Goal: Task Accomplishment & Management: Manage account settings

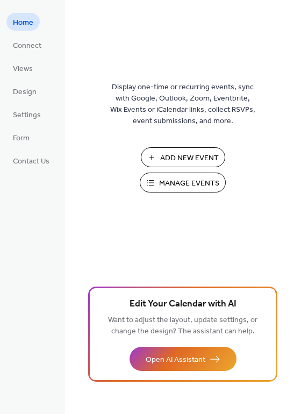
click at [165, 186] on span "Manage Events" at bounding box center [189, 183] width 60 height 11
click at [25, 93] on span "Design" at bounding box center [25, 92] width 24 height 11
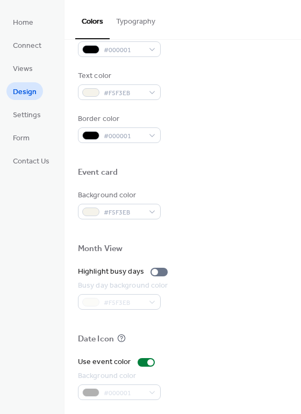
scroll to position [460, 0]
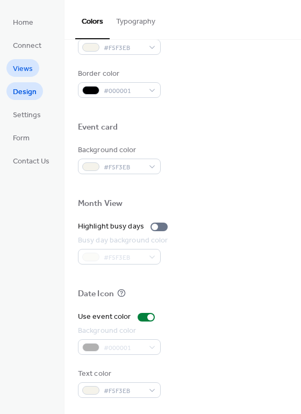
click at [20, 65] on span "Views" at bounding box center [23, 68] width 20 height 11
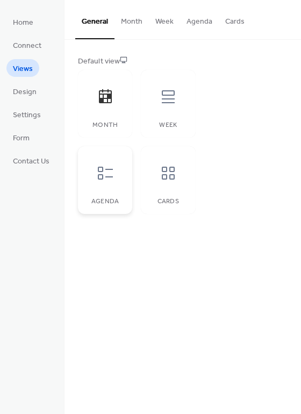
click at [113, 184] on div at bounding box center [105, 173] width 32 height 32
click at [116, 102] on div at bounding box center [105, 97] width 32 height 32
click at [165, 99] on icon at bounding box center [168, 96] width 13 height 13
click at [168, 167] on icon at bounding box center [168, 173] width 17 height 17
click at [112, 97] on icon at bounding box center [105, 96] width 17 height 17
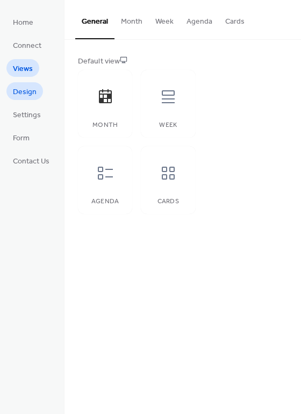
click at [29, 91] on span "Design" at bounding box center [25, 92] width 24 height 11
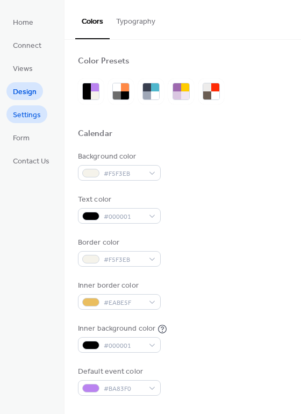
click at [30, 116] on span "Settings" at bounding box center [27, 115] width 28 height 11
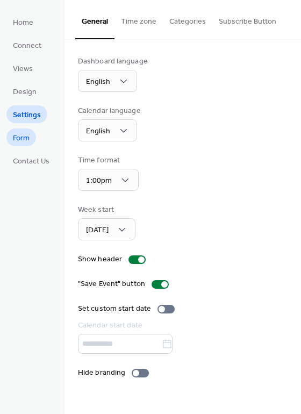
click at [24, 137] on span "Form" at bounding box center [21, 138] width 17 height 11
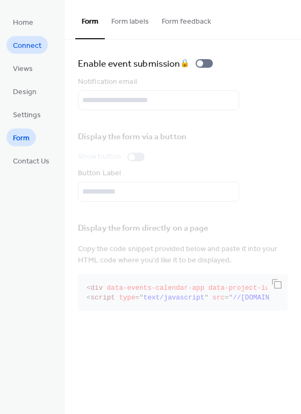
click at [22, 46] on span "Connect" at bounding box center [27, 45] width 29 height 11
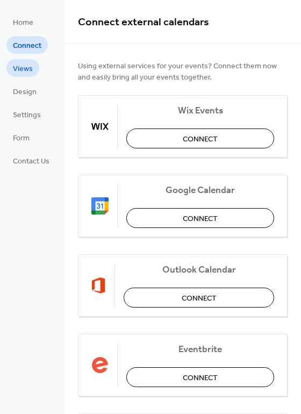
click at [31, 73] on span "Views" at bounding box center [23, 68] width 20 height 11
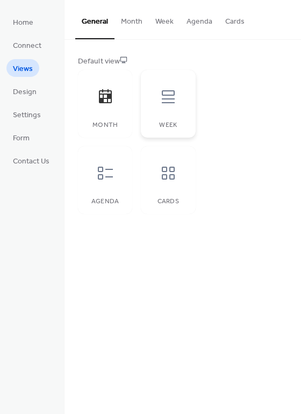
click at [169, 98] on icon at bounding box center [168, 96] width 17 height 17
click at [112, 168] on icon at bounding box center [105, 173] width 17 height 17
click at [182, 169] on div at bounding box center [168, 173] width 32 height 32
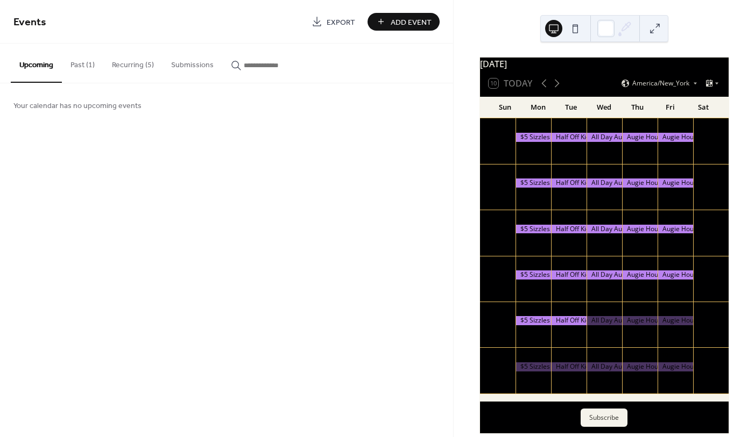
click at [128, 67] on button "Recurring (5)" at bounding box center [132, 63] width 59 height 38
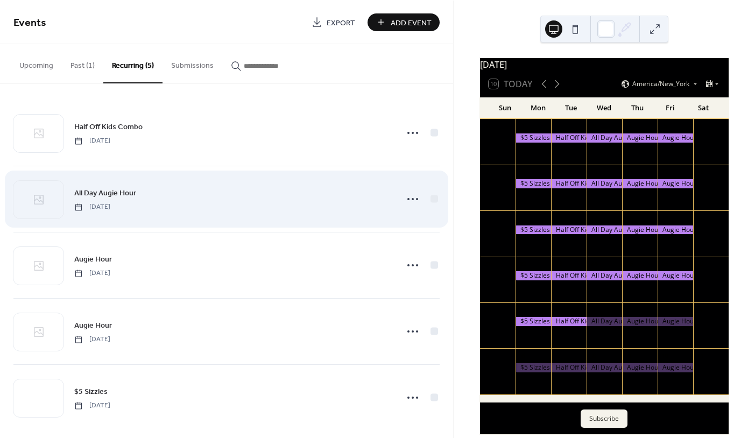
scroll to position [9, 0]
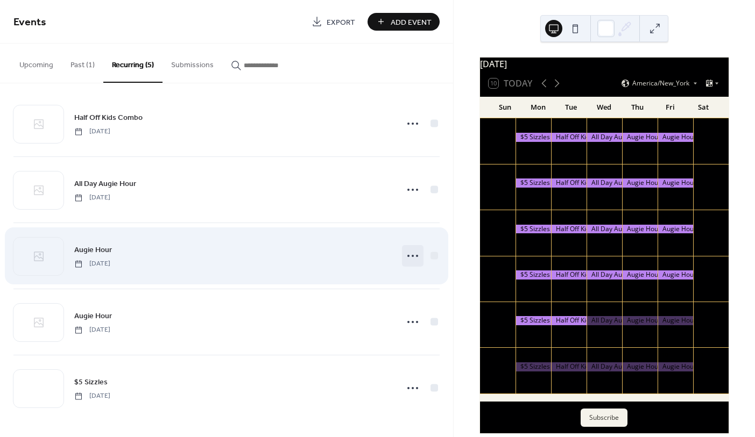
click at [406, 257] on icon at bounding box center [412, 255] width 17 height 17
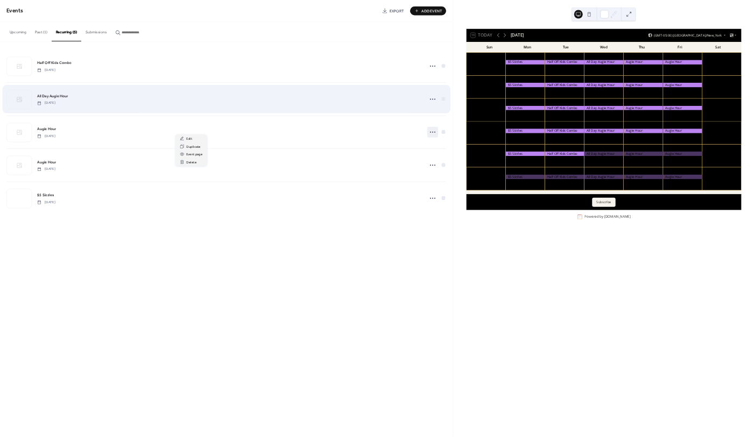
scroll to position [0, 0]
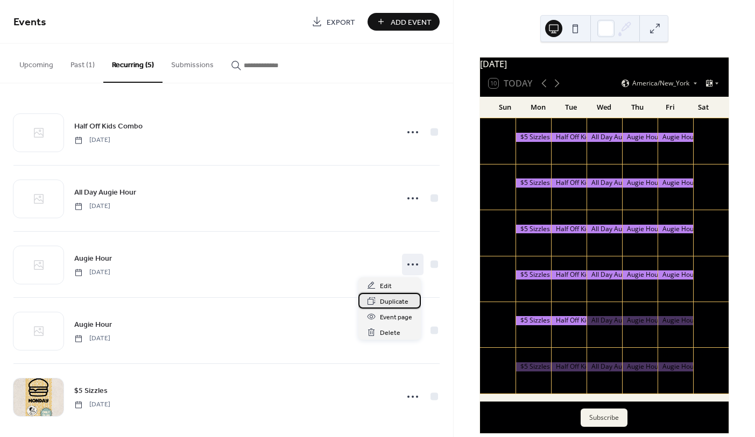
click at [393, 302] on span "Duplicate" at bounding box center [394, 301] width 29 height 11
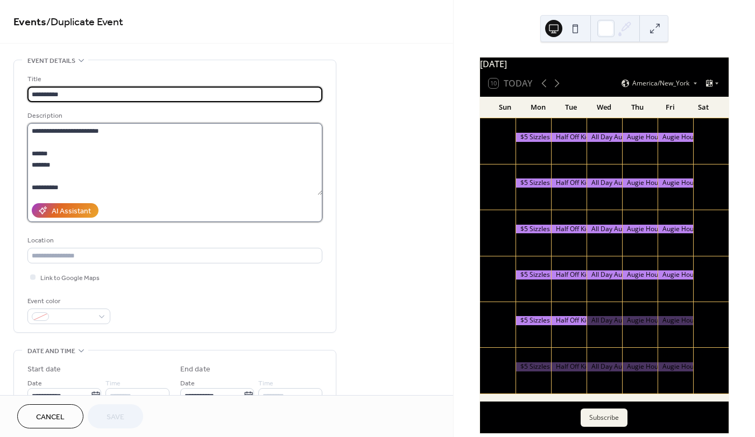
click at [84, 132] on textarea "**********" at bounding box center [174, 159] width 295 height 72
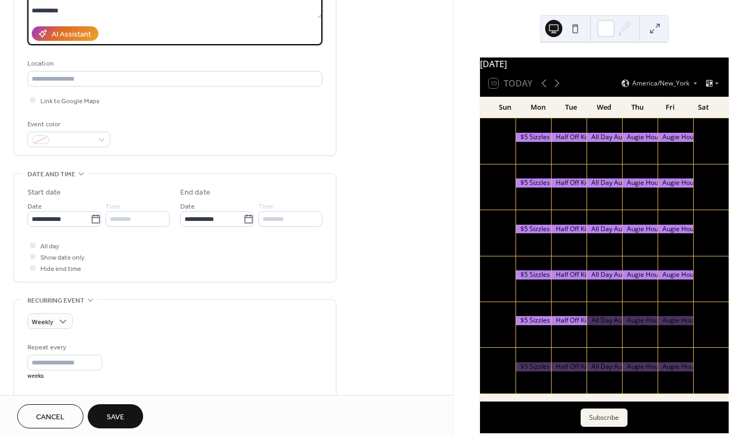
scroll to position [175, 0]
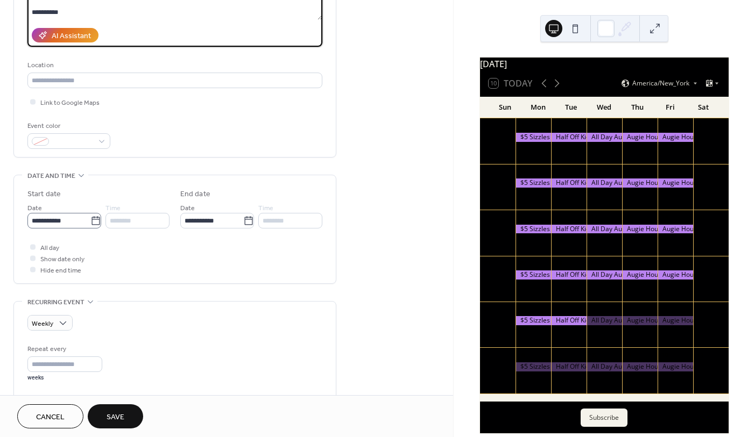
type textarea "**********"
click at [93, 221] on icon at bounding box center [95, 221] width 11 height 11
click at [90, 221] on input "**********" at bounding box center [58, 221] width 63 height 16
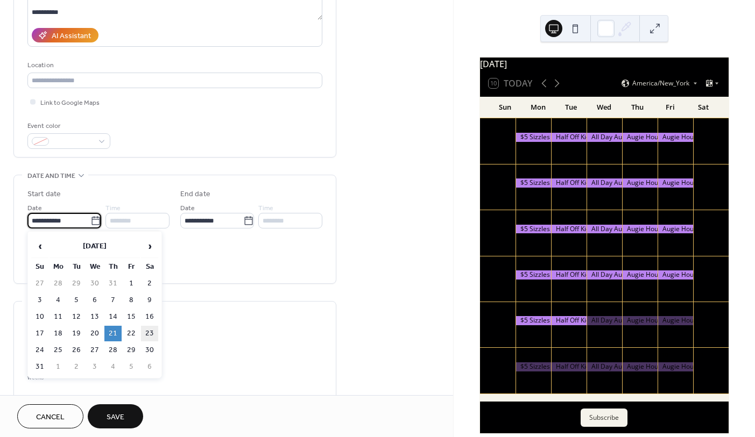
click at [155, 331] on td "23" at bounding box center [149, 334] width 17 height 16
type input "**********"
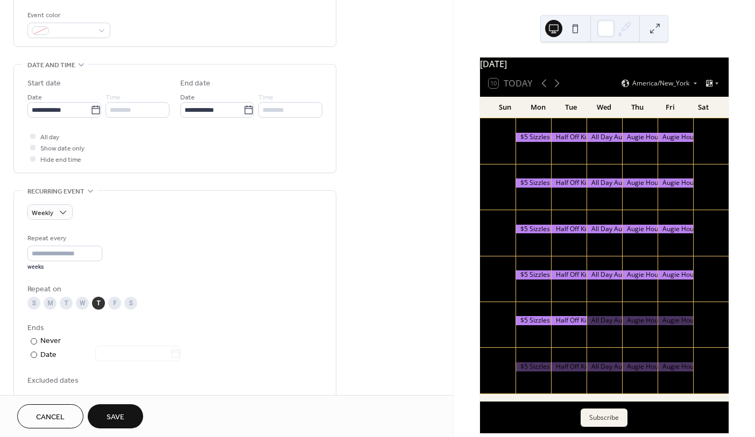
scroll to position [305, 0]
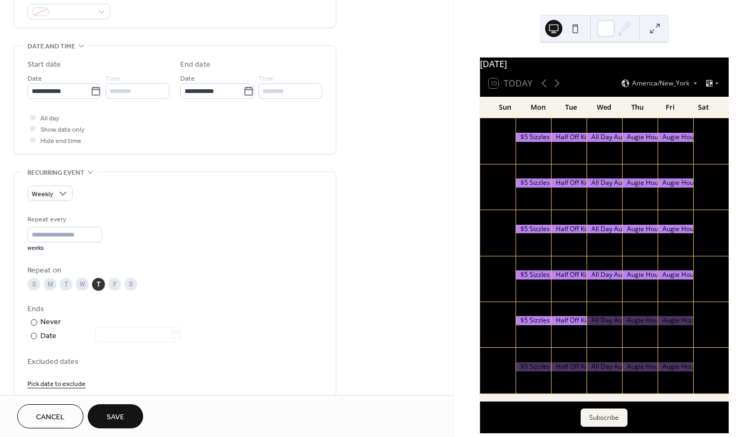
click at [130, 285] on div "S" at bounding box center [130, 284] width 13 height 13
click at [99, 286] on div "T" at bounding box center [98, 284] width 13 height 13
click at [126, 412] on button "Save" at bounding box center [115, 416] width 55 height 24
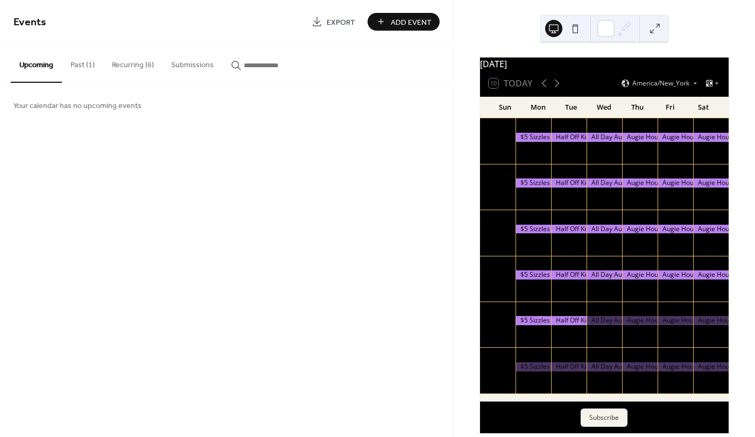
click at [137, 69] on button "Recurring (6)" at bounding box center [132, 63] width 59 height 38
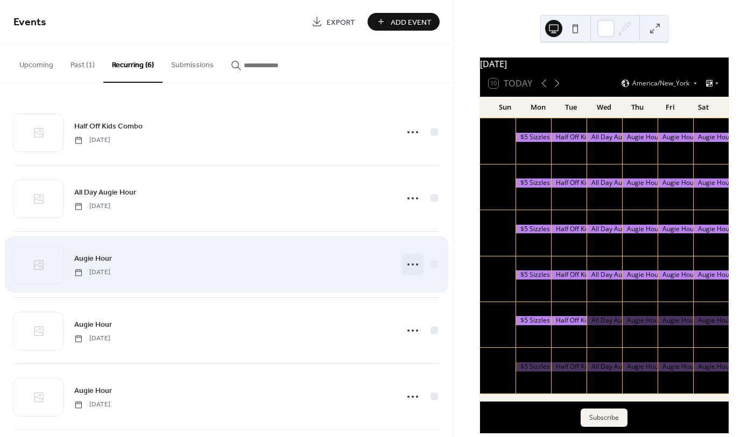
click at [411, 262] on icon at bounding box center [412, 264] width 17 height 17
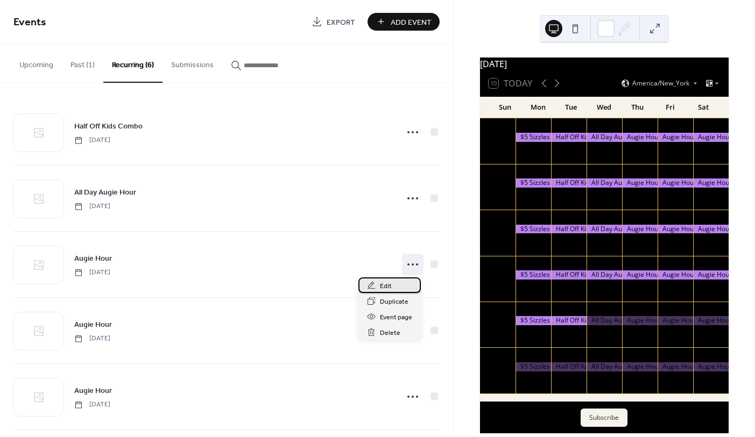
click at [388, 291] on span "Edit" at bounding box center [386, 286] width 12 height 11
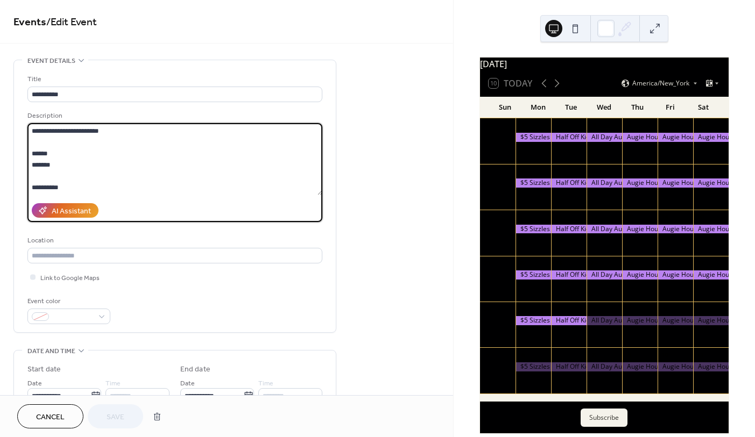
drag, startPoint x: 125, startPoint y: 132, endPoint x: 22, endPoint y: 132, distance: 103.3
click at [22, 132] on div "**********" at bounding box center [175, 196] width 322 height 272
paste textarea "**********"
type textarea "**********"
click at [124, 416] on span "Save" at bounding box center [115, 417] width 18 height 11
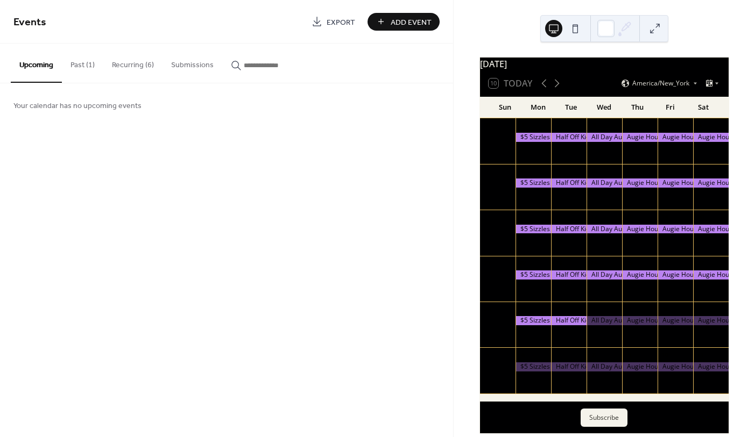
click at [125, 59] on button "Recurring (6)" at bounding box center [132, 63] width 59 height 38
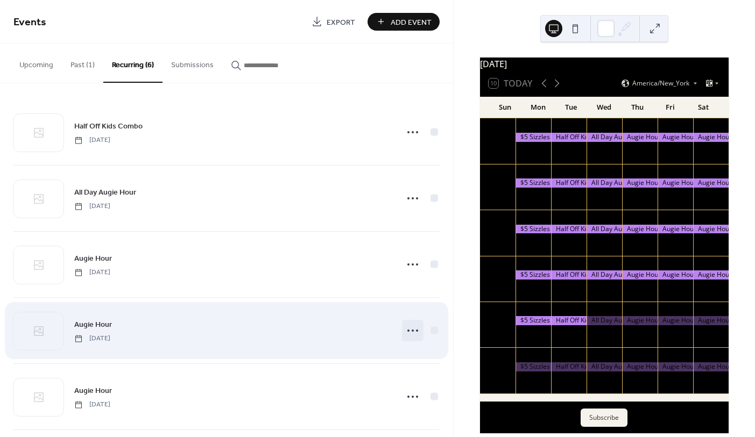
click at [408, 329] on icon at bounding box center [412, 330] width 17 height 17
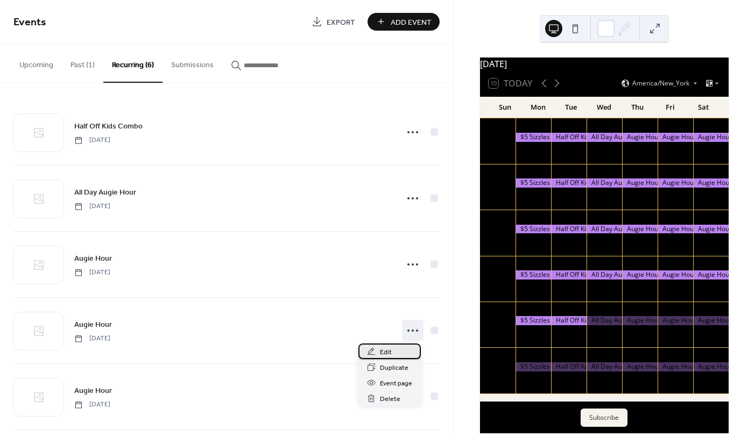
click at [394, 352] on div "Edit" at bounding box center [389, 352] width 62 height 16
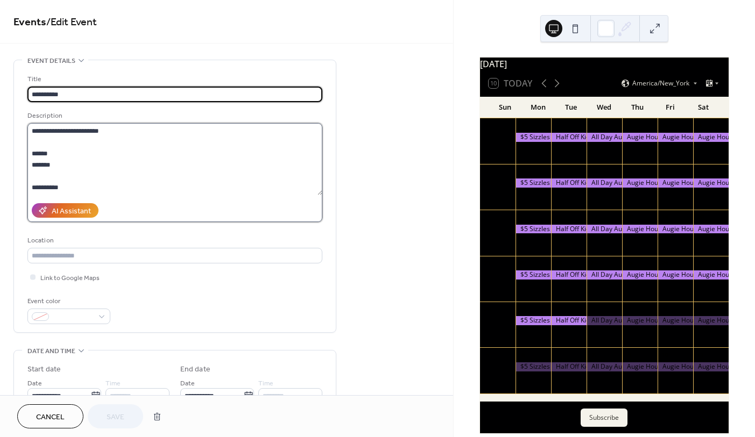
click at [179, 167] on textarea "**********" at bounding box center [174, 159] width 295 height 72
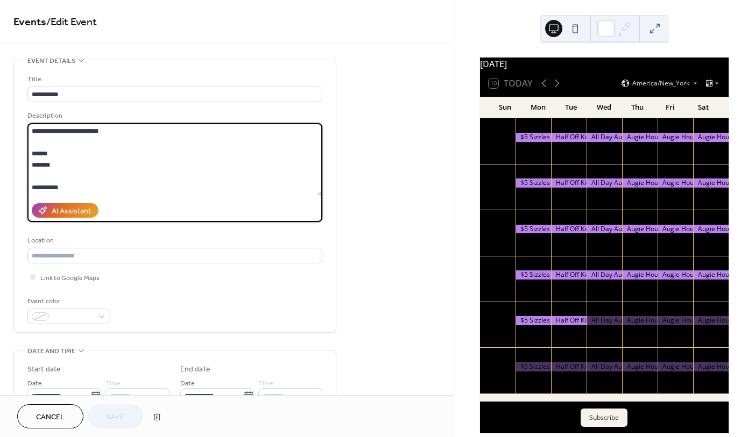
paste textarea "**********"
type textarea "**********"
click at [118, 416] on span "Save" at bounding box center [115, 417] width 18 height 11
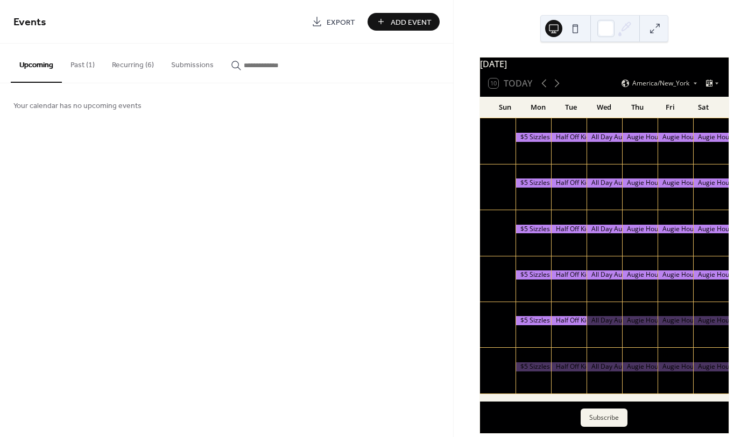
click at [122, 66] on button "Recurring (6)" at bounding box center [132, 63] width 59 height 38
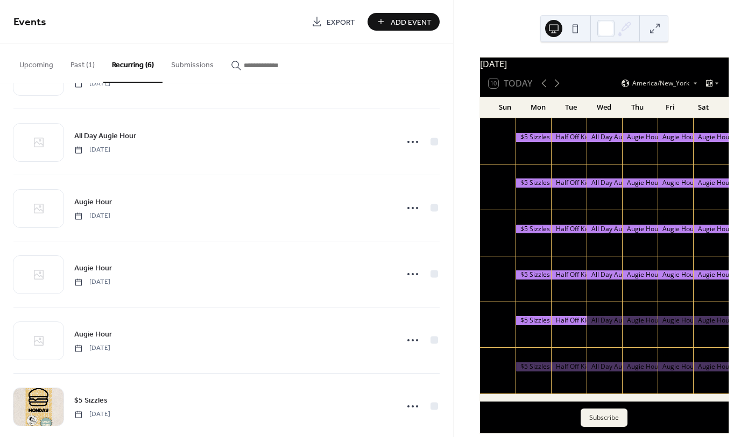
scroll to position [75, 0]
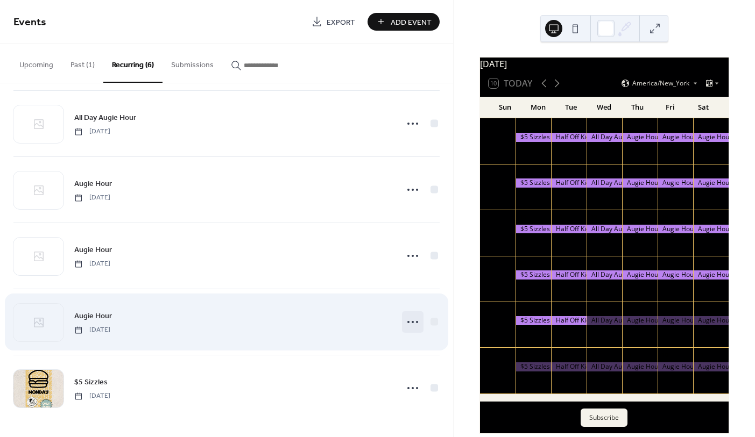
click at [411, 323] on circle at bounding box center [412, 322] width 2 height 2
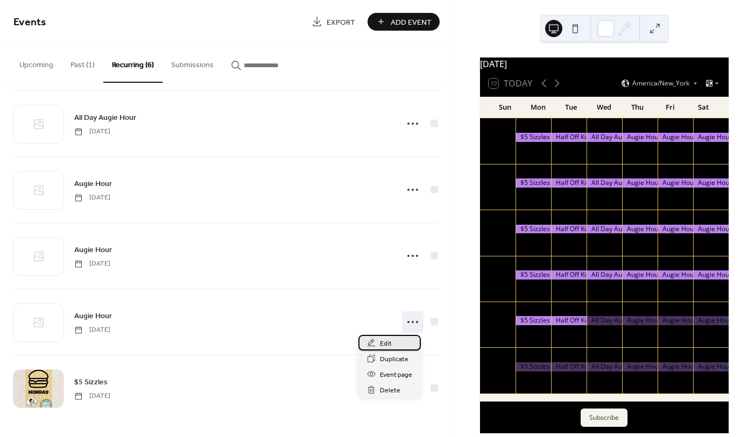
click at [392, 339] on div "Edit" at bounding box center [389, 343] width 62 height 16
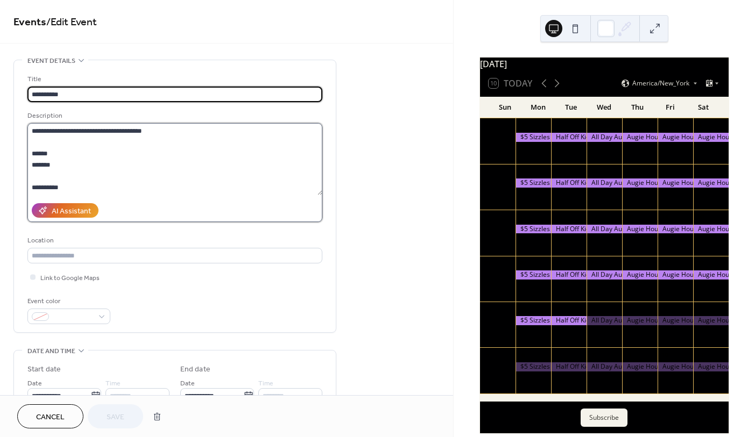
click at [166, 176] on textarea "**********" at bounding box center [174, 159] width 295 height 72
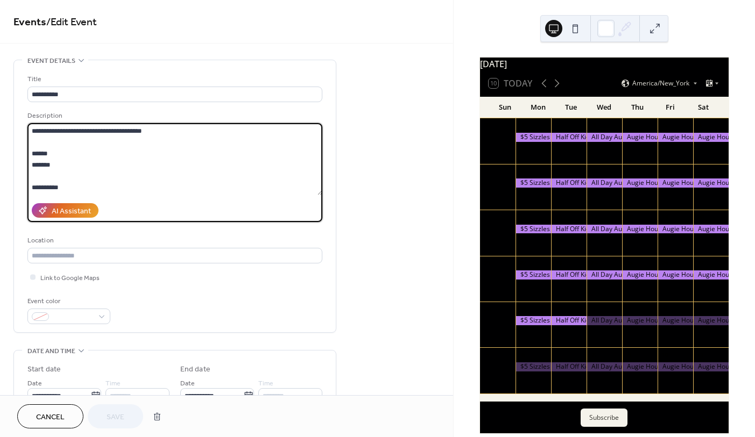
click at [56, 420] on span "Cancel" at bounding box center [50, 417] width 29 height 11
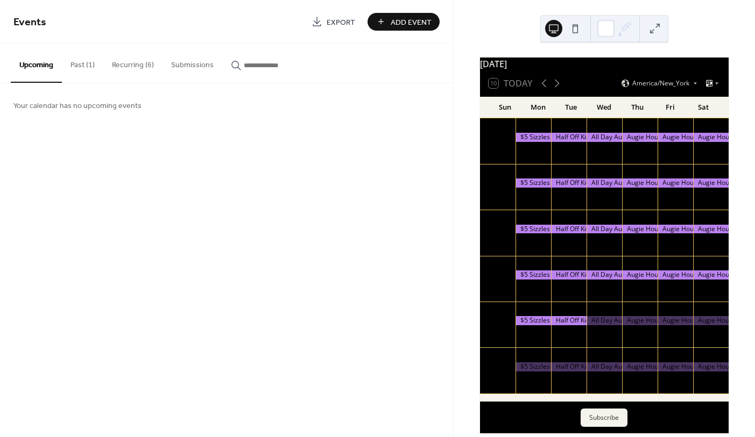
click at [138, 74] on button "Recurring (6)" at bounding box center [132, 63] width 59 height 38
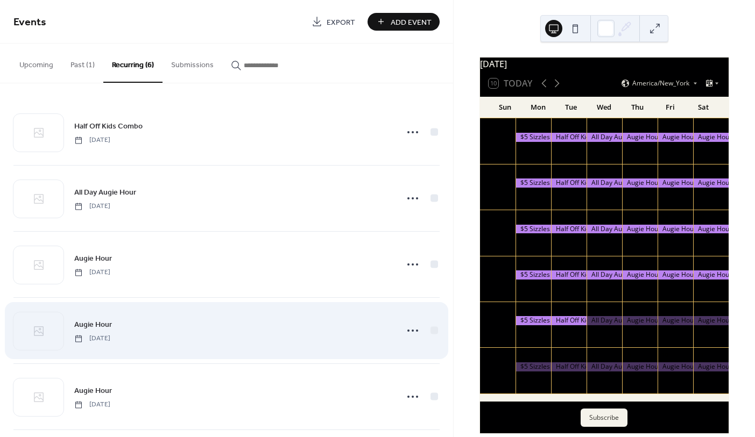
scroll to position [75, 0]
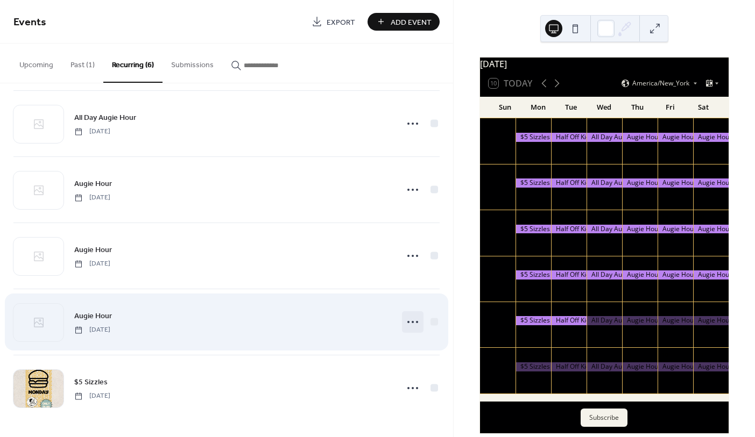
click at [408, 323] on icon at bounding box center [412, 322] width 17 height 17
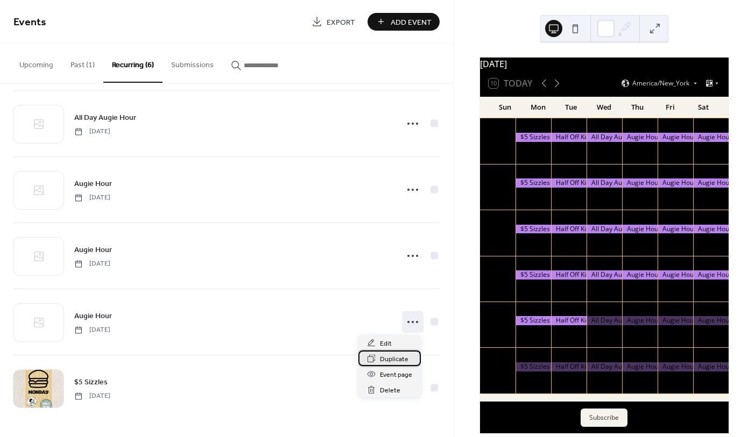
click at [396, 361] on span "Duplicate" at bounding box center [394, 359] width 29 height 11
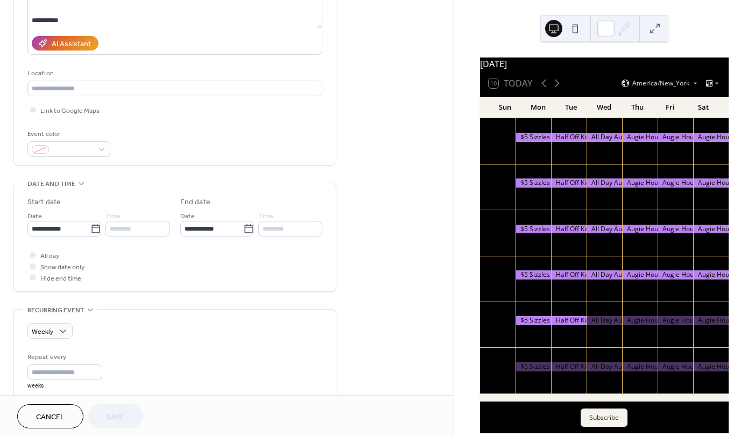
scroll to position [169, 0]
click at [91, 229] on icon at bounding box center [95, 227] width 11 height 11
click at [90, 229] on input "**********" at bounding box center [58, 227] width 63 height 16
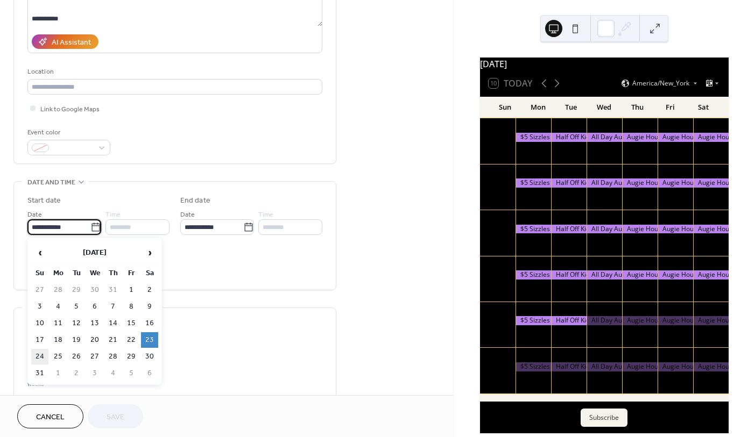
click at [38, 356] on td "24" at bounding box center [39, 357] width 17 height 16
type input "**********"
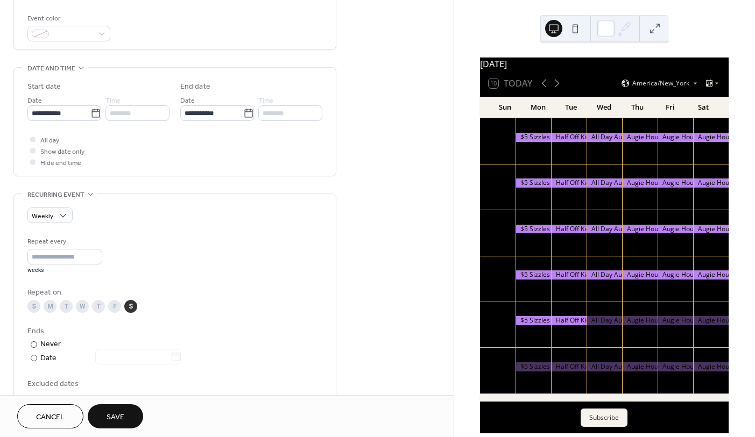
scroll to position [284, 0]
click at [30, 304] on div "S" at bounding box center [33, 305] width 13 height 13
click at [130, 304] on div "S" at bounding box center [130, 305] width 13 height 13
click at [132, 413] on button "Save" at bounding box center [115, 416] width 55 height 24
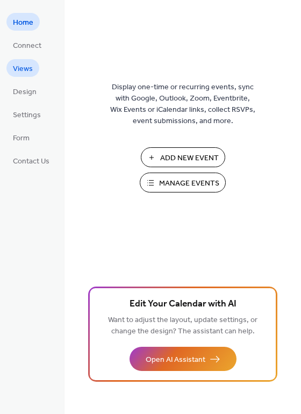
click at [27, 63] on span "Views" at bounding box center [23, 68] width 20 height 11
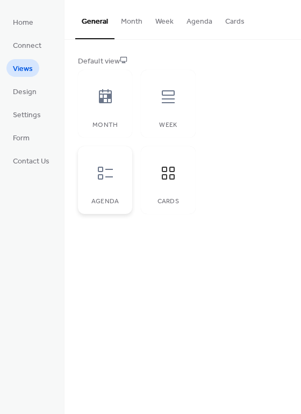
click at [95, 189] on div "Agenda" at bounding box center [105, 180] width 54 height 68
click at [136, 21] on button "Month" at bounding box center [132, 19] width 34 height 38
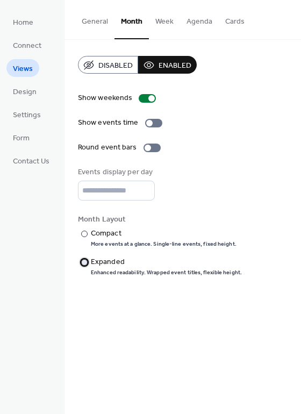
click at [99, 264] on div "Expanded" at bounding box center [165, 262] width 149 height 11
click at [86, 233] on div at bounding box center [84, 234] width 6 height 6
click at [152, 119] on div at bounding box center [153, 123] width 17 height 9
click at [152, 124] on div at bounding box center [153, 123] width 17 height 9
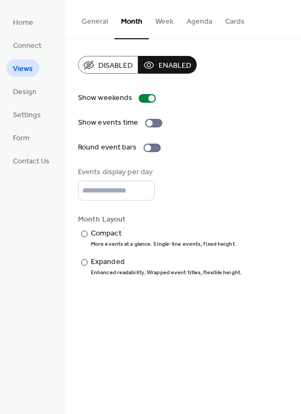
click at [169, 21] on button "Week" at bounding box center [164, 19] width 31 height 38
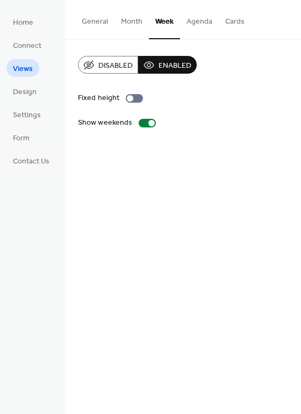
click at [204, 19] on button "Agenda" at bounding box center [199, 19] width 39 height 38
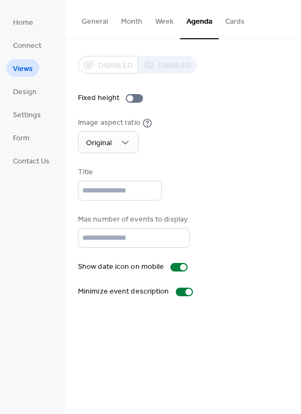
click at [231, 22] on button "Cards" at bounding box center [235, 19] width 32 height 38
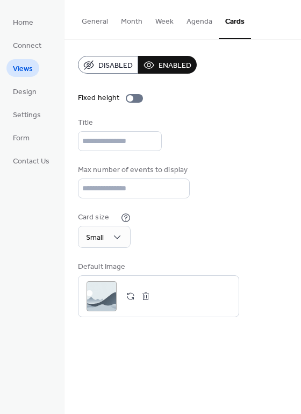
click at [123, 17] on button "Month" at bounding box center [132, 19] width 34 height 38
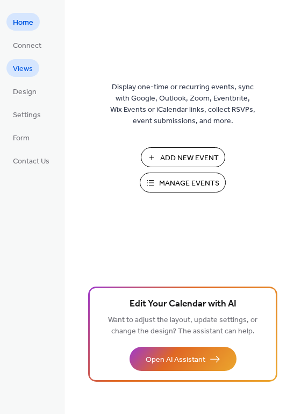
click at [19, 70] on span "Views" at bounding box center [23, 68] width 20 height 11
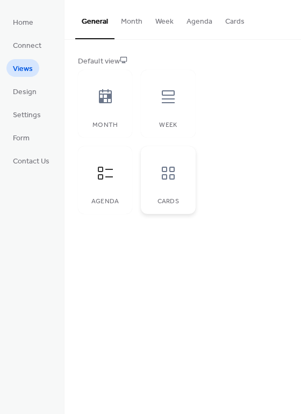
click at [171, 176] on icon at bounding box center [168, 173] width 17 height 17
click at [161, 176] on icon at bounding box center [168, 173] width 17 height 17
click at [112, 177] on icon at bounding box center [105, 173] width 17 height 17
click at [172, 178] on icon at bounding box center [168, 173] width 17 height 17
click at [17, 24] on span "Home" at bounding box center [23, 22] width 20 height 11
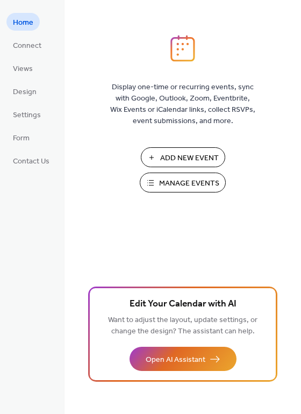
click at [175, 182] on span "Manage Events" at bounding box center [189, 183] width 60 height 11
click at [24, 71] on span "Views" at bounding box center [23, 68] width 20 height 11
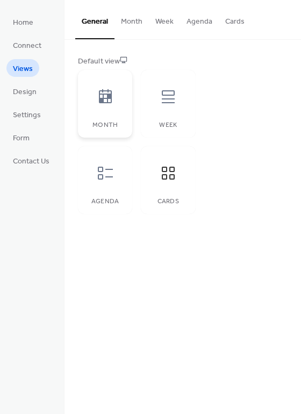
click at [103, 101] on icon at bounding box center [105, 96] width 13 height 14
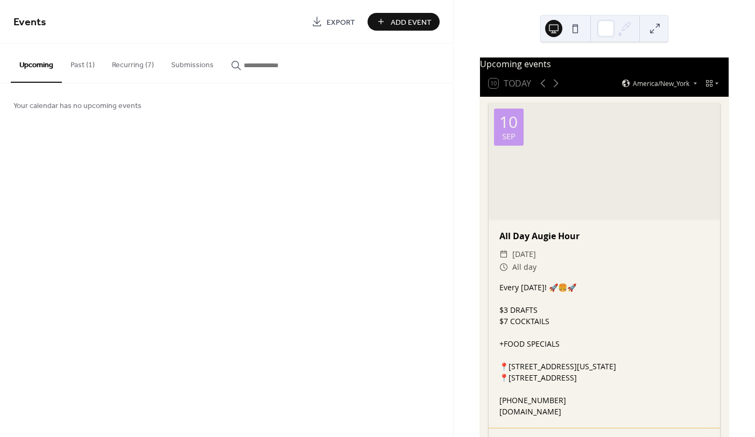
click at [141, 62] on button "Recurring (7)" at bounding box center [132, 63] width 59 height 38
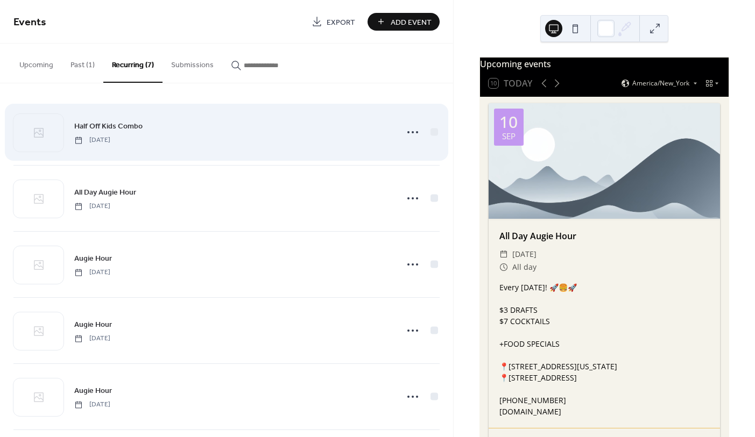
click at [233, 127] on div "Half Off Kids Combo [DATE]" at bounding box center [232, 132] width 316 height 24
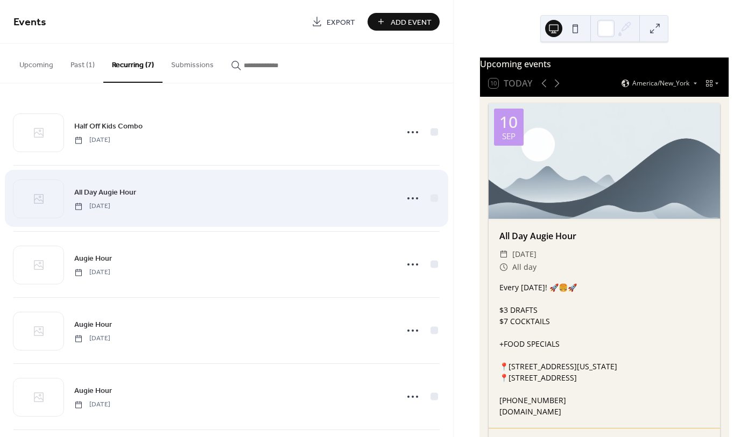
click at [239, 178] on div "All Day Augie Hour [DATE]" at bounding box center [226, 199] width 426 height 66
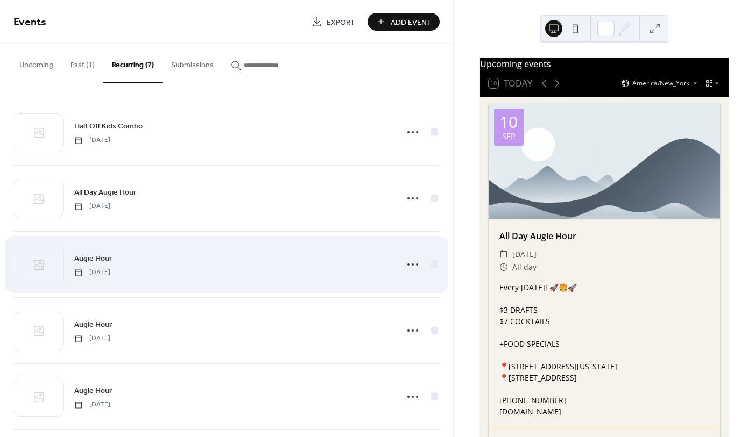
click at [251, 259] on div "Augie Hour [DATE]" at bounding box center [232, 264] width 316 height 24
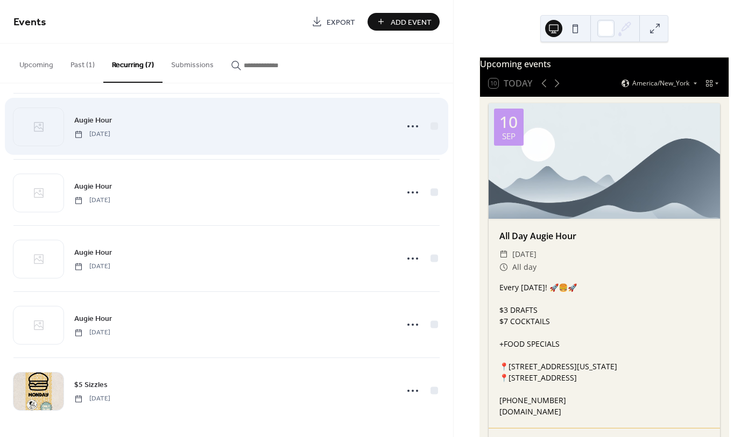
scroll to position [141, 0]
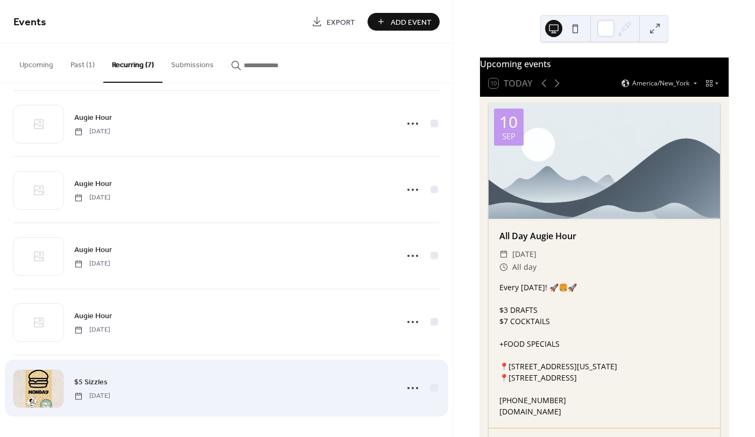
click at [197, 391] on div "$5 Sizzles [DATE]" at bounding box center [232, 388] width 316 height 24
click at [411, 388] on circle at bounding box center [412, 388] width 2 height 2
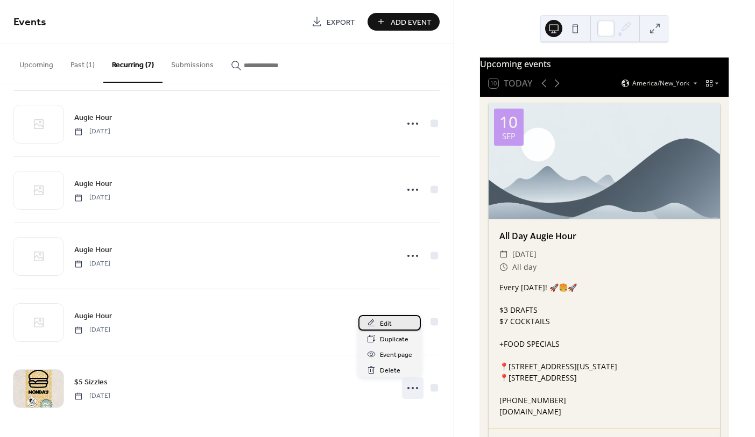
click at [388, 326] on span "Edit" at bounding box center [386, 323] width 12 height 11
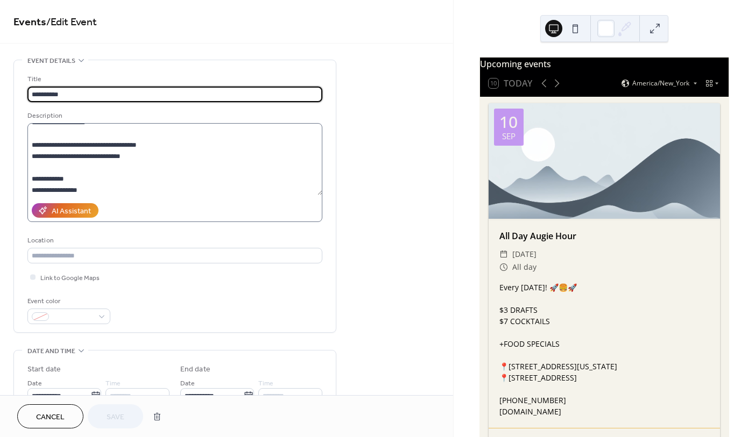
scroll to position [90, 0]
click at [169, 169] on textarea "**********" at bounding box center [174, 159] width 295 height 72
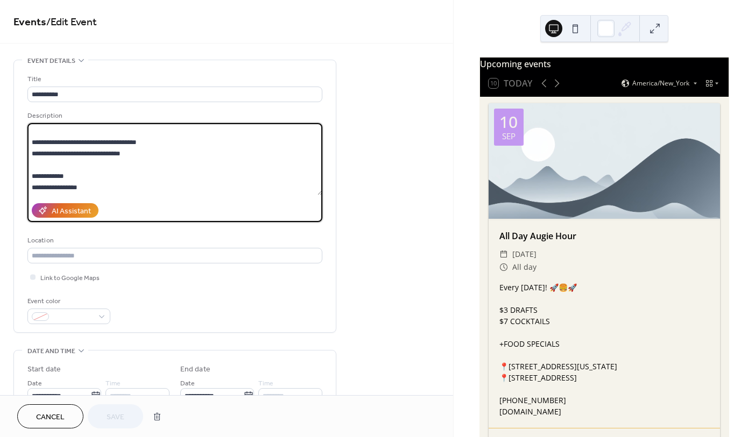
click at [138, 188] on textarea "**********" at bounding box center [174, 159] width 295 height 72
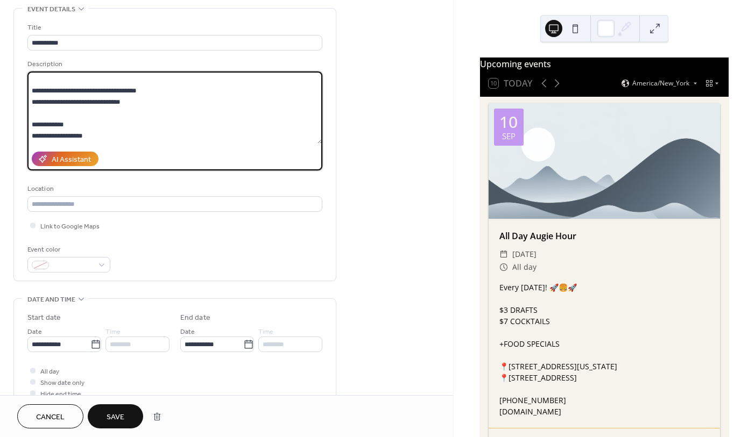
scroll to position [111, 0]
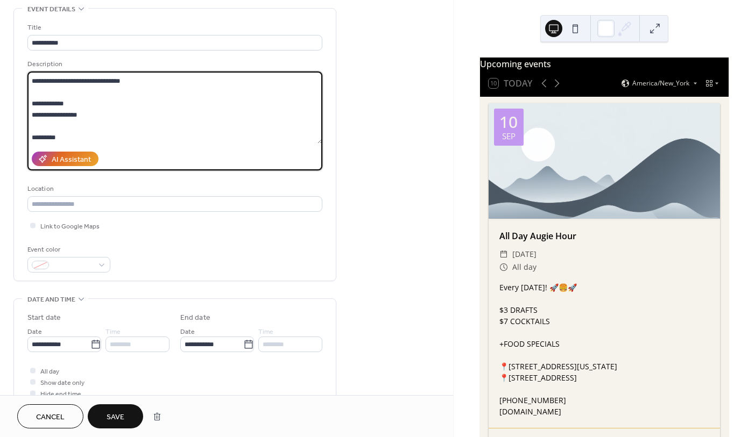
paste textarea "**********"
type textarea "**********"
click at [118, 415] on span "Save" at bounding box center [115, 417] width 18 height 11
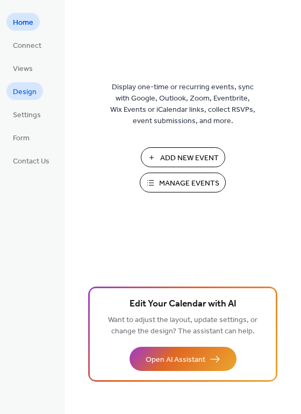
click at [26, 90] on span "Design" at bounding box center [25, 92] width 24 height 11
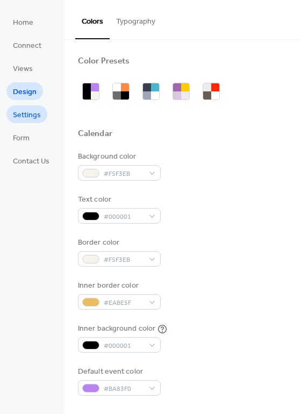
click at [28, 115] on span "Settings" at bounding box center [27, 115] width 28 height 11
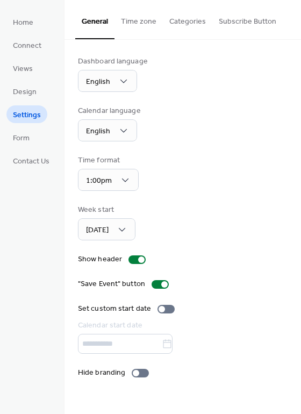
click at [37, 138] on ul "Home Connect Views Design Settings Form Contact Us" at bounding box center [30, 91] width 49 height 157
click at [18, 139] on span "Form" at bounding box center [21, 138] width 17 height 11
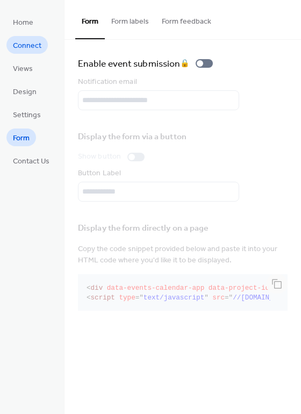
click at [26, 47] on span "Connect" at bounding box center [27, 45] width 29 height 11
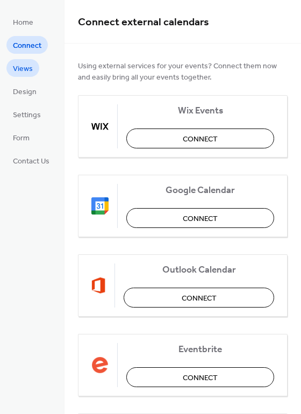
click at [26, 64] on span "Views" at bounding box center [23, 68] width 20 height 11
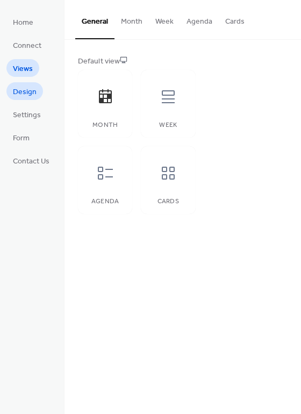
click at [25, 91] on span "Design" at bounding box center [25, 92] width 24 height 11
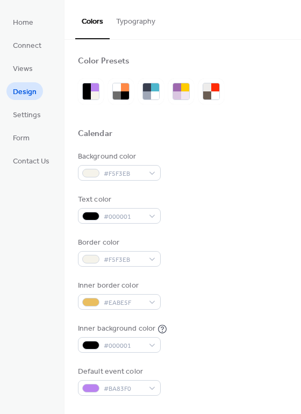
scroll to position [460, 0]
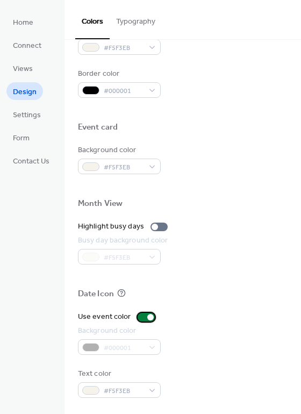
click at [143, 315] on div at bounding box center [146, 317] width 17 height 9
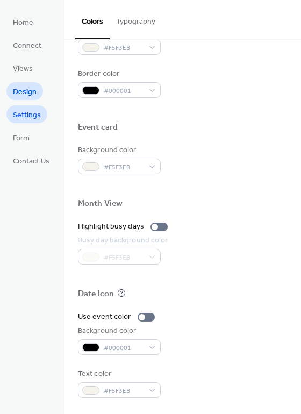
click at [27, 111] on span "Settings" at bounding box center [27, 115] width 28 height 11
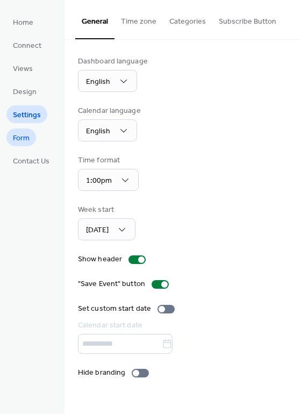
click at [19, 141] on span "Form" at bounding box center [21, 138] width 17 height 11
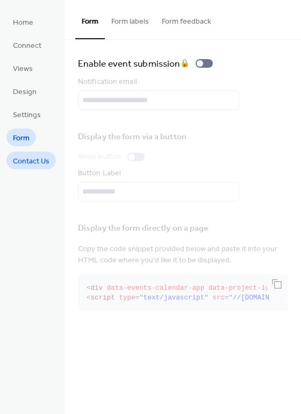
click at [34, 163] on span "Contact Us" at bounding box center [31, 161] width 37 height 11
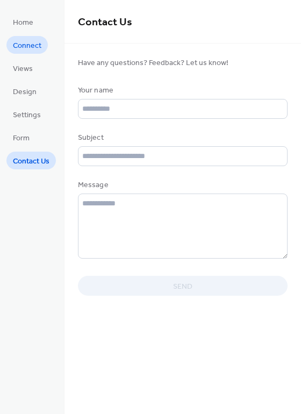
click at [22, 51] on span "Connect" at bounding box center [27, 45] width 29 height 11
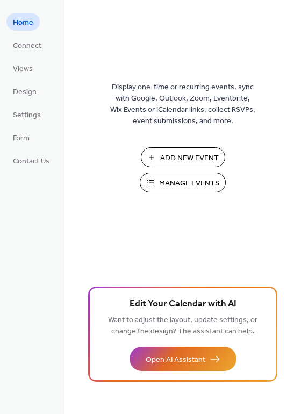
click at [178, 183] on span "Manage Events" at bounding box center [189, 183] width 60 height 11
click at [21, 63] on span "Views" at bounding box center [23, 68] width 20 height 11
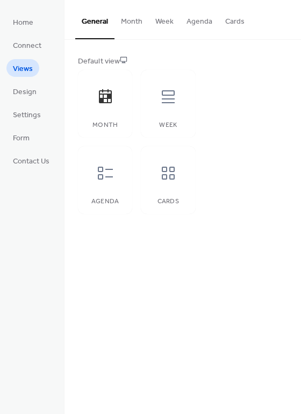
click at [129, 20] on button "Month" at bounding box center [132, 19] width 34 height 38
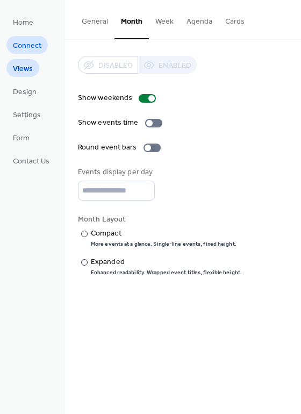
click at [27, 40] on span "Connect" at bounding box center [27, 45] width 29 height 11
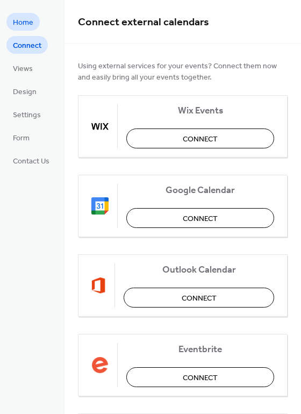
click at [24, 26] on span "Home" at bounding box center [23, 22] width 20 height 11
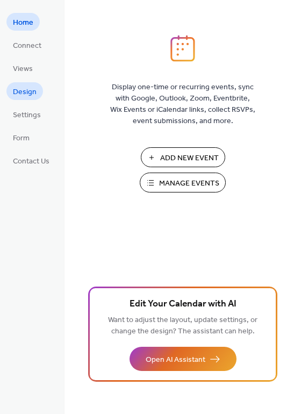
click at [25, 93] on span "Design" at bounding box center [25, 92] width 24 height 11
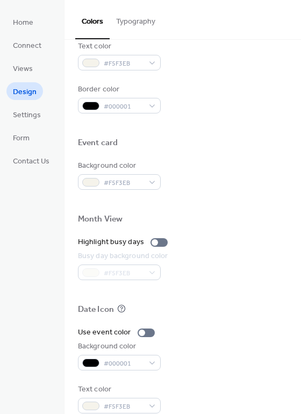
scroll to position [460, 0]
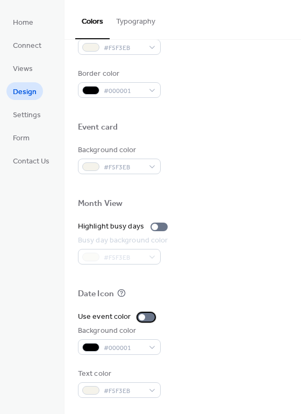
click at [140, 315] on div at bounding box center [142, 317] width 6 height 6
click at [143, 315] on div at bounding box center [146, 317] width 17 height 9
click at [22, 118] on span "Settings" at bounding box center [27, 115] width 28 height 11
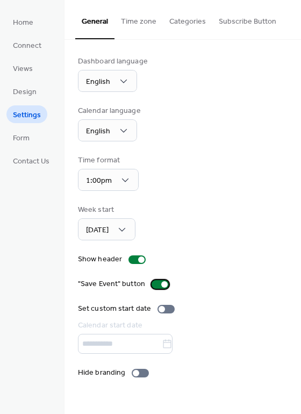
click at [159, 286] on div at bounding box center [160, 284] width 17 height 9
click at [19, 138] on span "Form" at bounding box center [21, 138] width 17 height 11
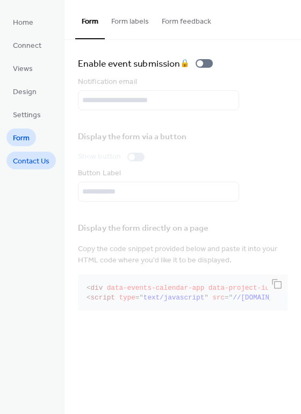
click at [22, 162] on span "Contact Us" at bounding box center [31, 161] width 37 height 11
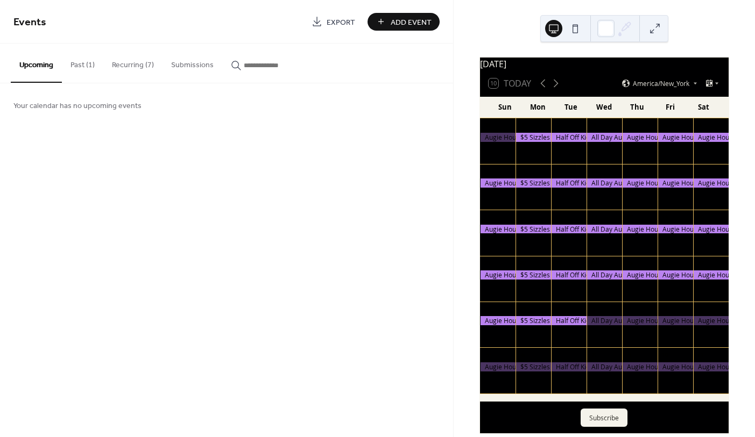
click at [111, 72] on button "Recurring (7)" at bounding box center [132, 63] width 59 height 38
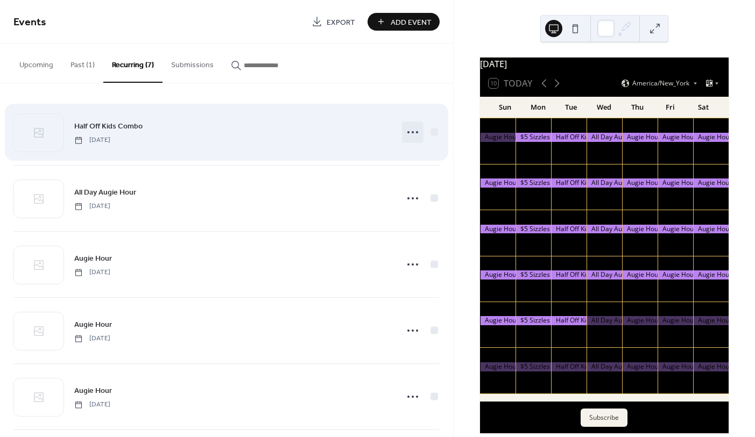
click at [404, 129] on icon at bounding box center [412, 132] width 17 height 17
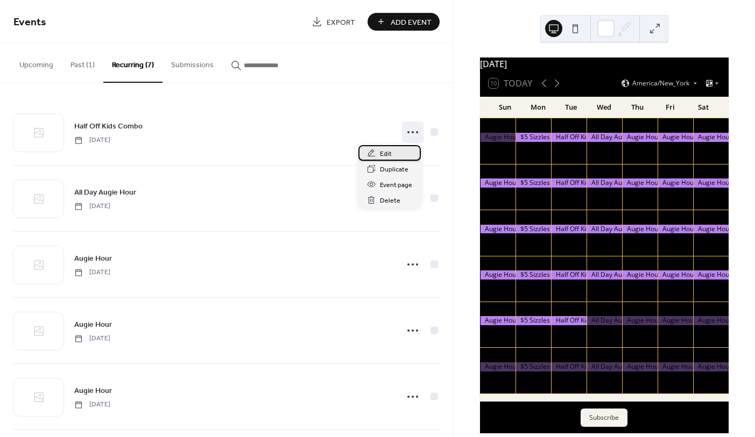
click at [390, 155] on span "Edit" at bounding box center [386, 153] width 12 height 11
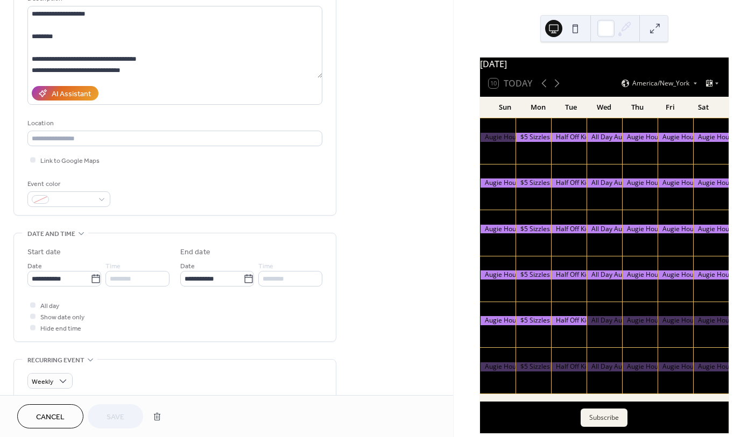
scroll to position [123, 0]
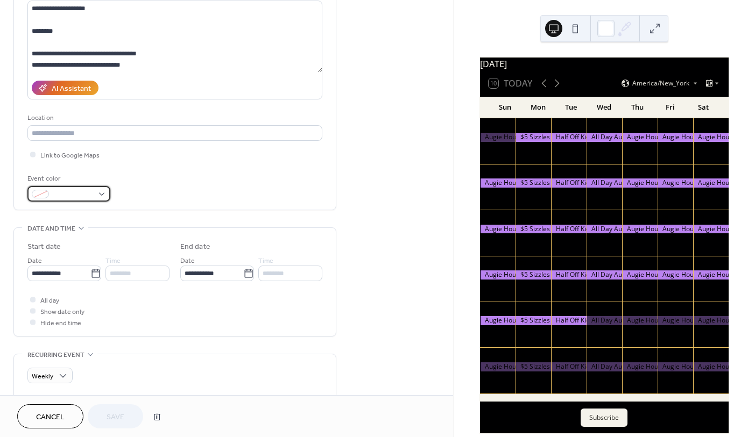
click at [69, 193] on span at bounding box center [73, 194] width 40 height 11
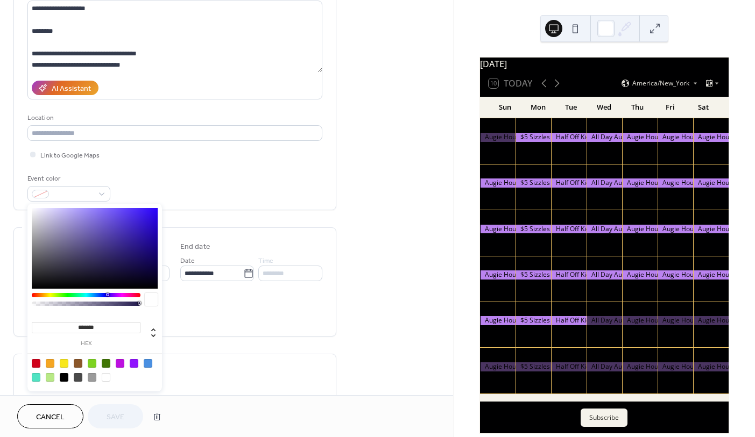
click at [124, 221] on div at bounding box center [95, 248] width 126 height 81
click at [42, 238] on div at bounding box center [95, 248] width 126 height 81
click at [123, 222] on div at bounding box center [95, 248] width 126 height 81
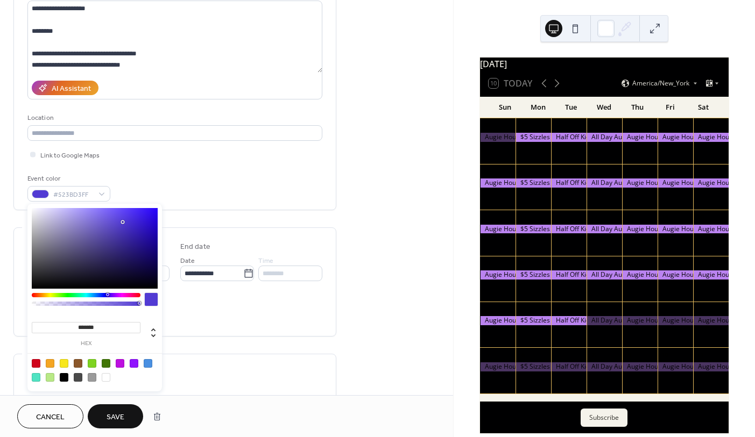
click at [79, 296] on div at bounding box center [86, 295] width 109 height 4
type input "*******"
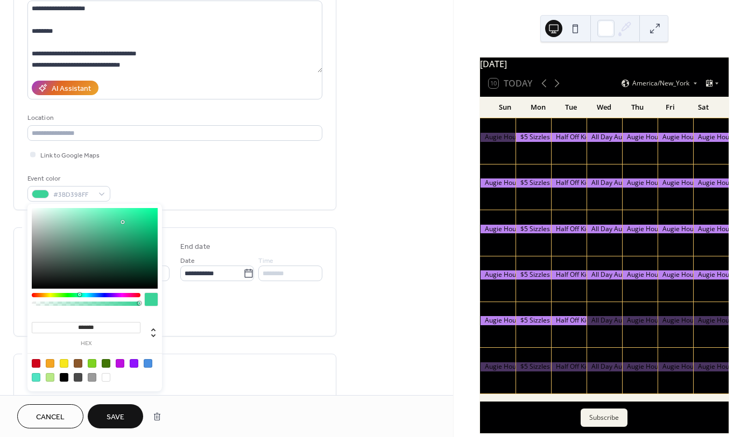
click at [120, 420] on span "Save" at bounding box center [115, 417] width 18 height 11
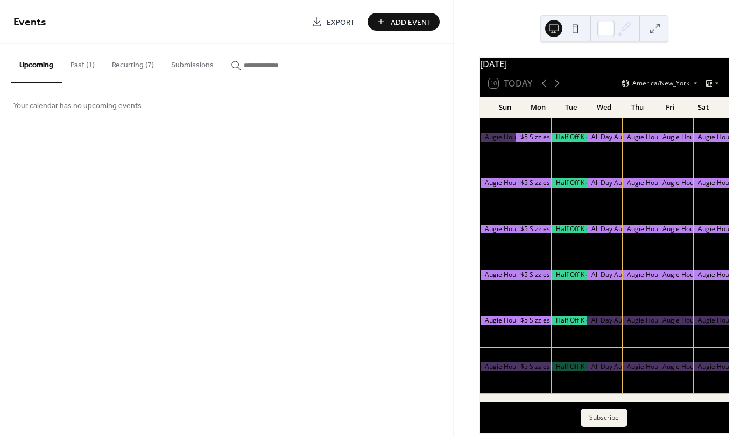
click at [131, 67] on button "Recurring (7)" at bounding box center [132, 63] width 59 height 38
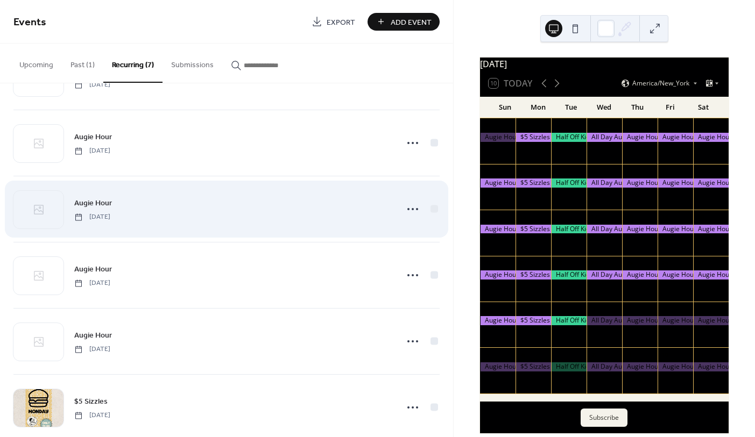
scroll to position [141, 0]
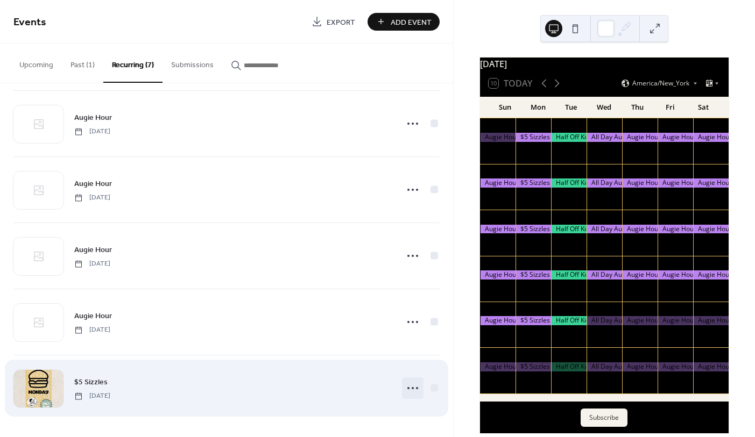
click at [411, 389] on icon at bounding box center [412, 388] width 17 height 17
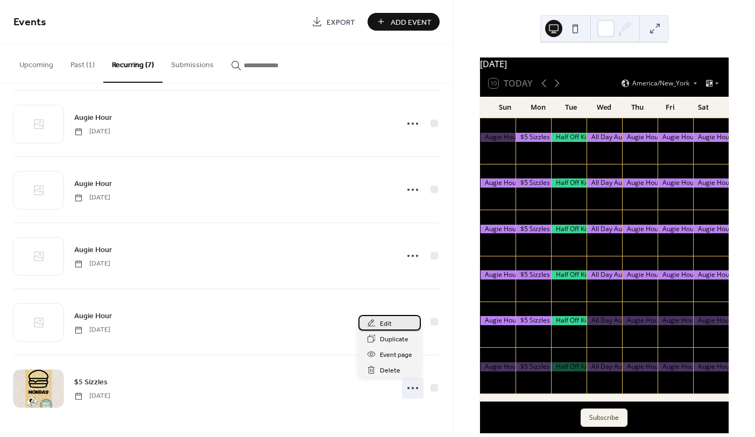
click at [385, 328] on span "Edit" at bounding box center [386, 323] width 12 height 11
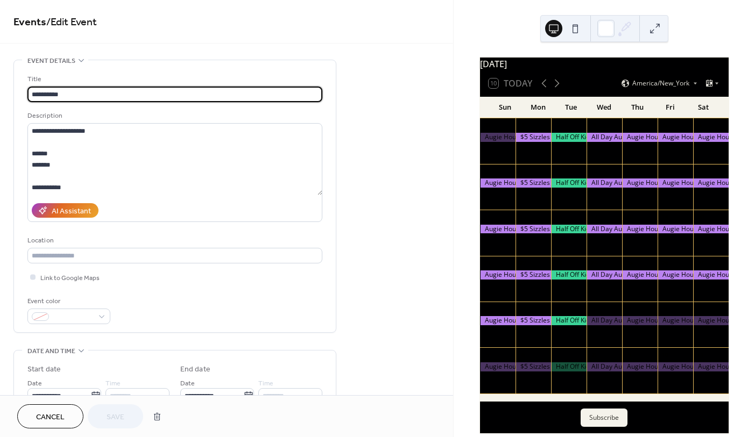
scroll to position [70, 0]
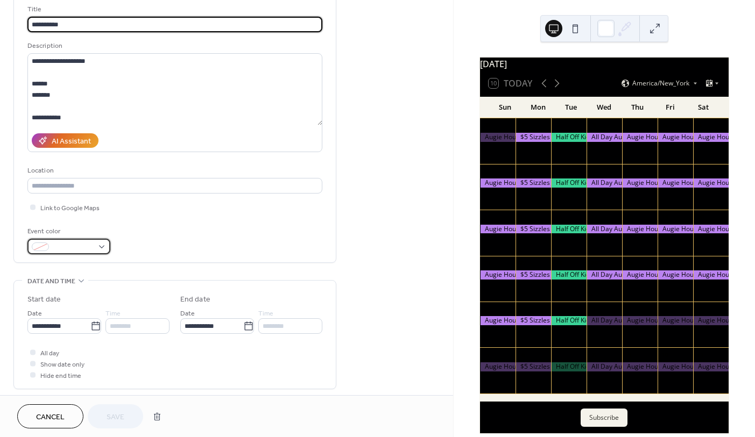
click at [77, 246] on span at bounding box center [73, 247] width 40 height 11
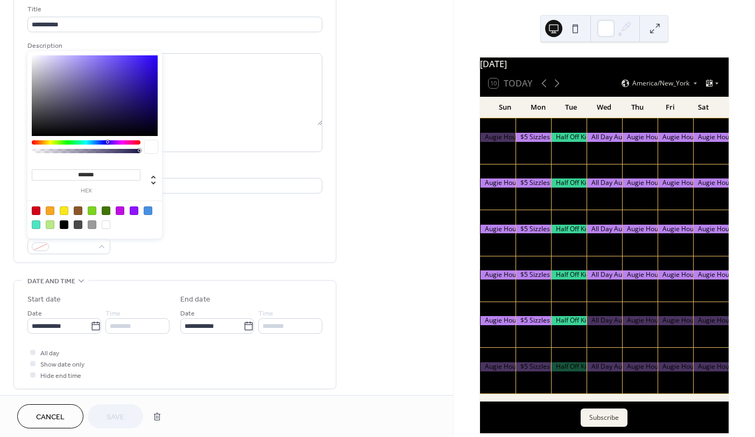
click at [48, 211] on div at bounding box center [50, 211] width 9 height 9
type input "*******"
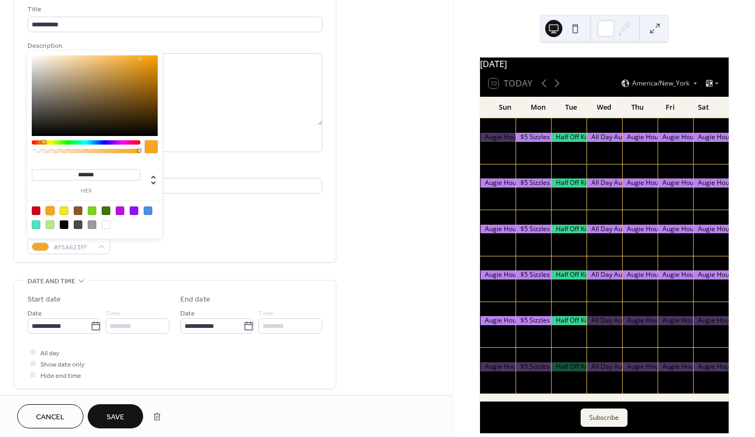
click at [122, 421] on span "Save" at bounding box center [115, 417] width 18 height 11
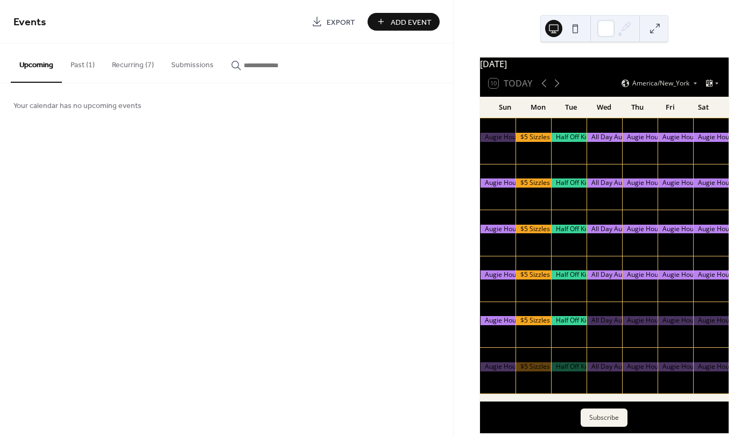
click at [111, 68] on button "Recurring (7)" at bounding box center [132, 63] width 59 height 38
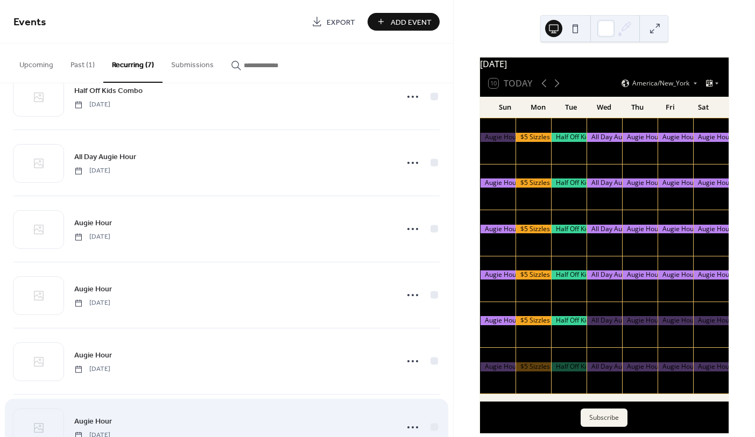
scroll to position [34, 0]
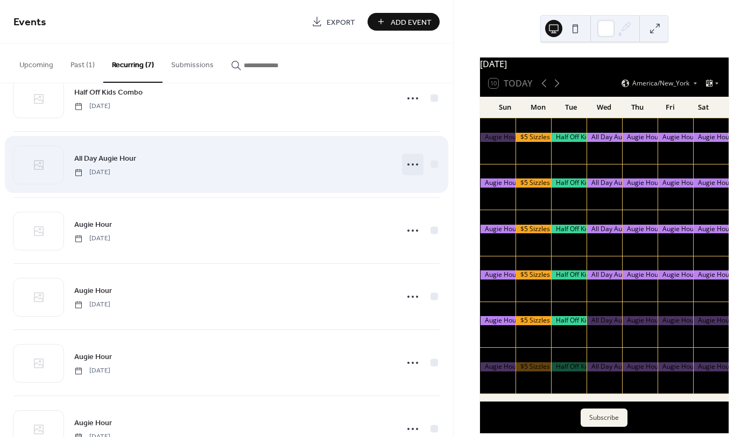
click at [416, 164] on circle at bounding box center [417, 164] width 2 height 2
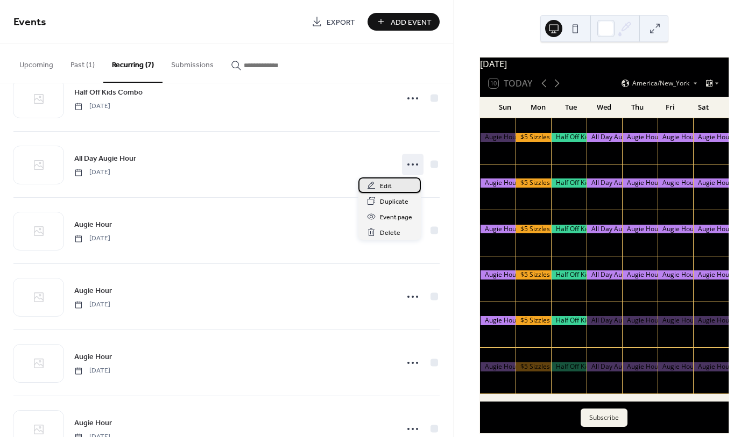
click at [398, 184] on div "Edit" at bounding box center [389, 185] width 62 height 16
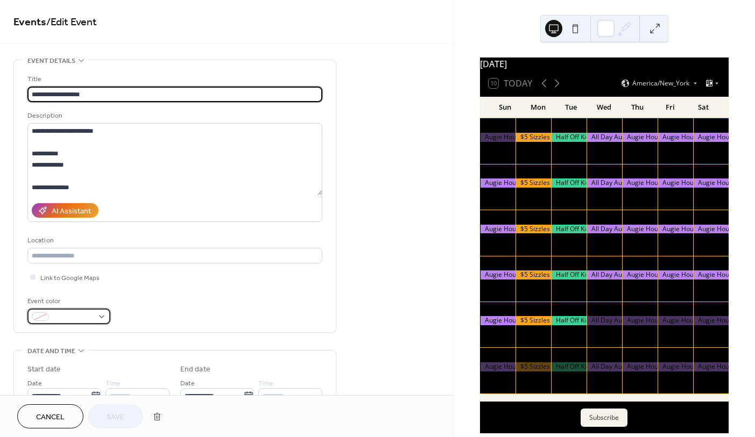
click at [65, 313] on span at bounding box center [73, 317] width 40 height 11
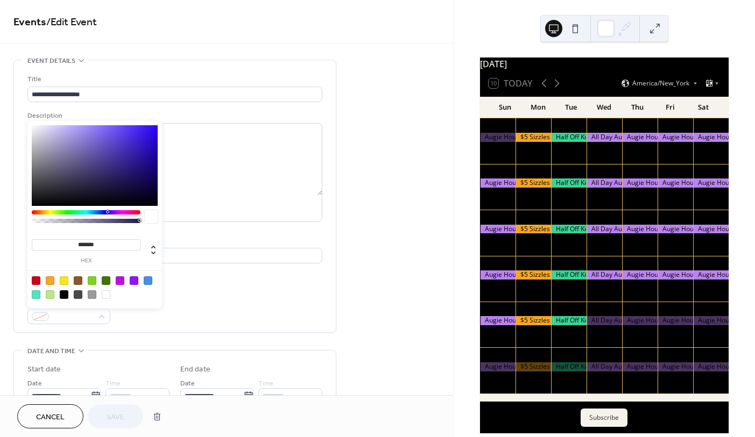
click at [116, 212] on div at bounding box center [86, 212] width 109 height 4
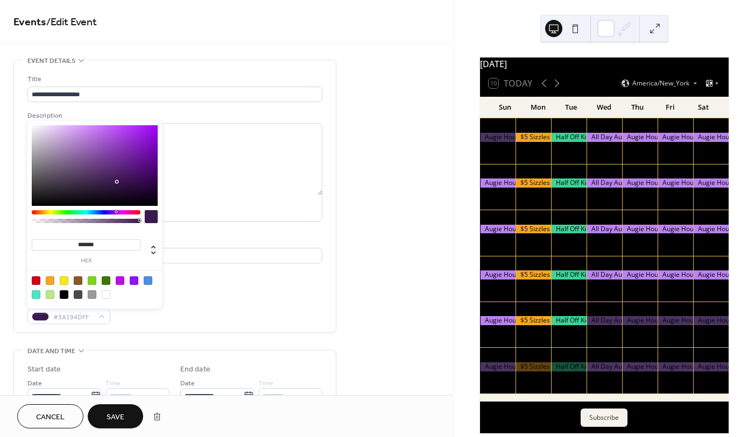
click at [150, 281] on div at bounding box center [148, 280] width 9 height 9
type input "*******"
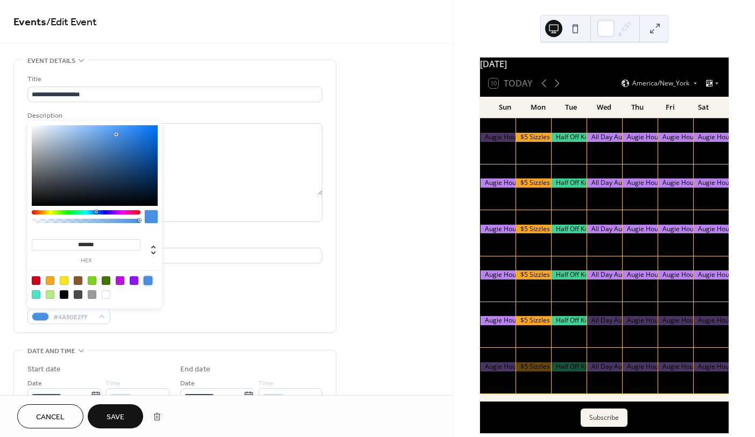
click at [116, 421] on span "Save" at bounding box center [115, 417] width 18 height 11
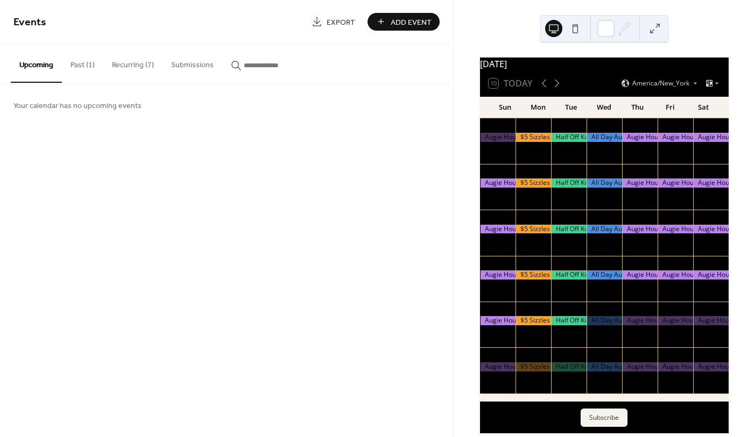
click at [511, 409] on div "Subscribe" at bounding box center [604, 418] width 248 height 32
click at [670, 385] on div at bounding box center [674, 375] width 35 height 27
